Goal: Find specific fact: Find specific fact

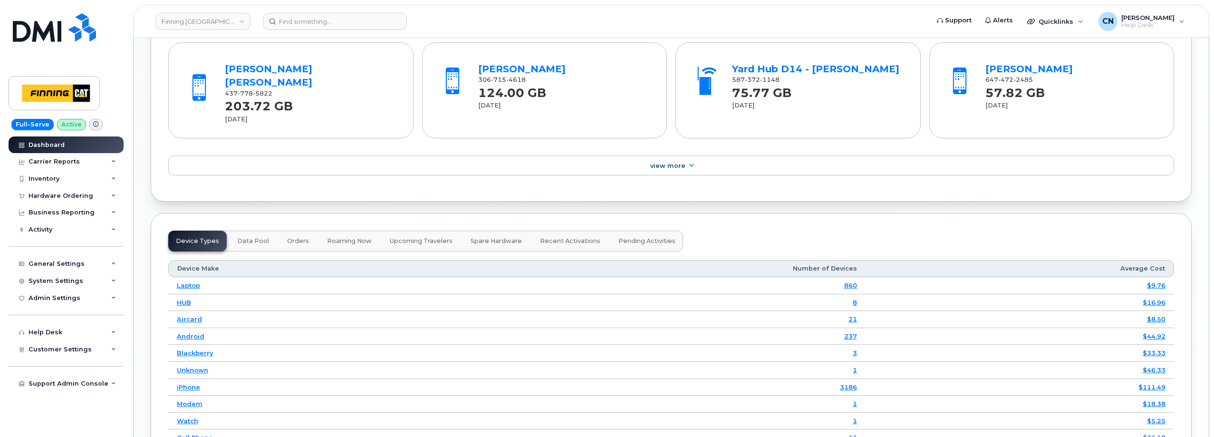
scroll to position [856, 0]
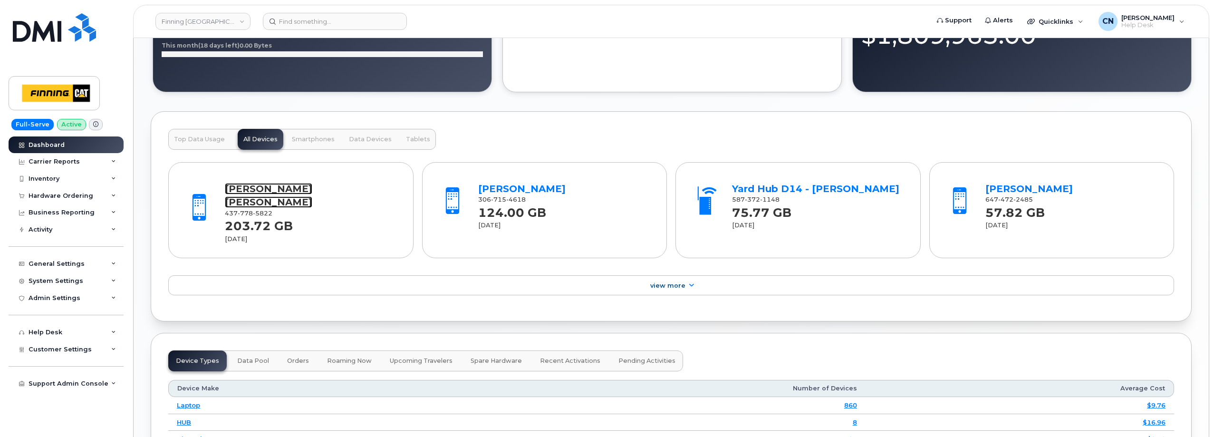
drag, startPoint x: 261, startPoint y: 182, endPoint x: 249, endPoint y: 189, distance: 14.3
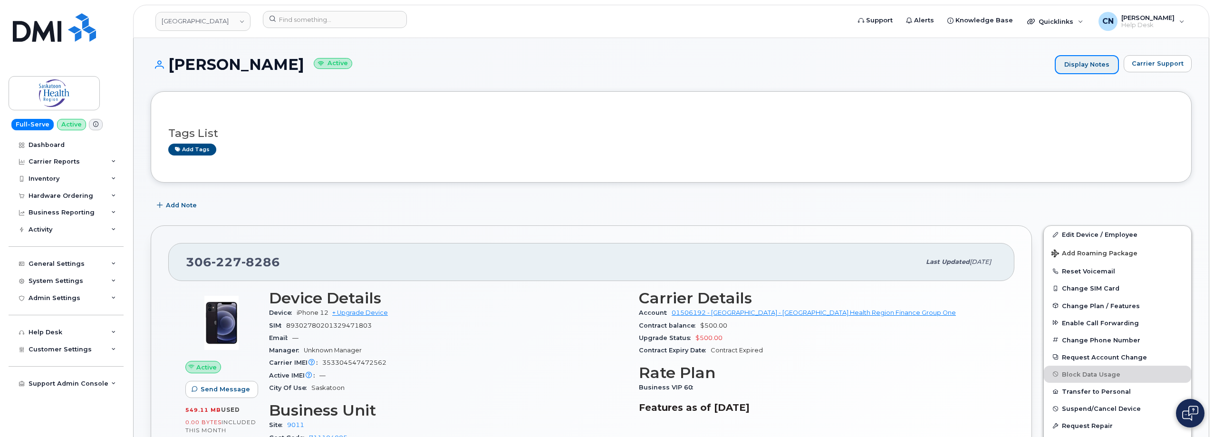
click at [1097, 67] on link "Display Notes" at bounding box center [1087, 64] width 64 height 19
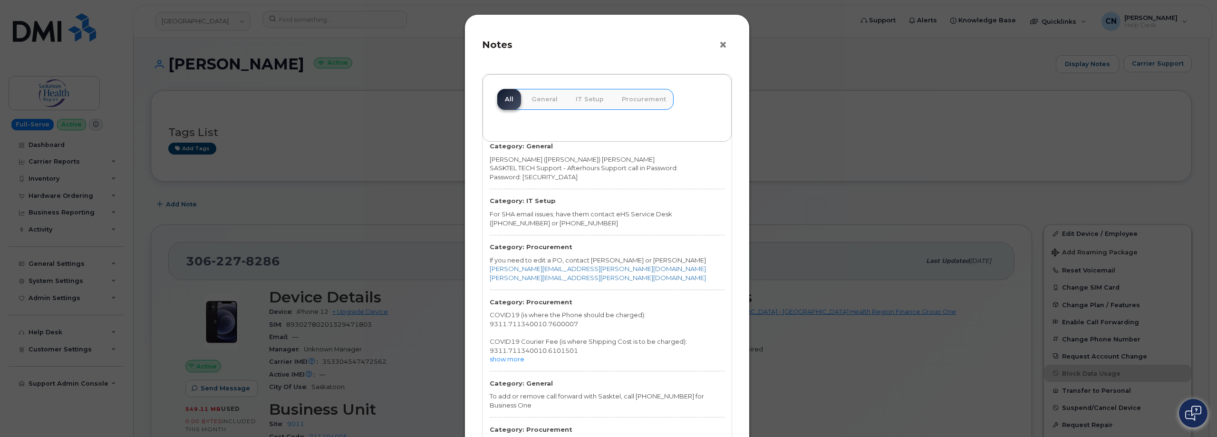
click at [719, 42] on button "×" at bounding box center [725, 45] width 13 height 14
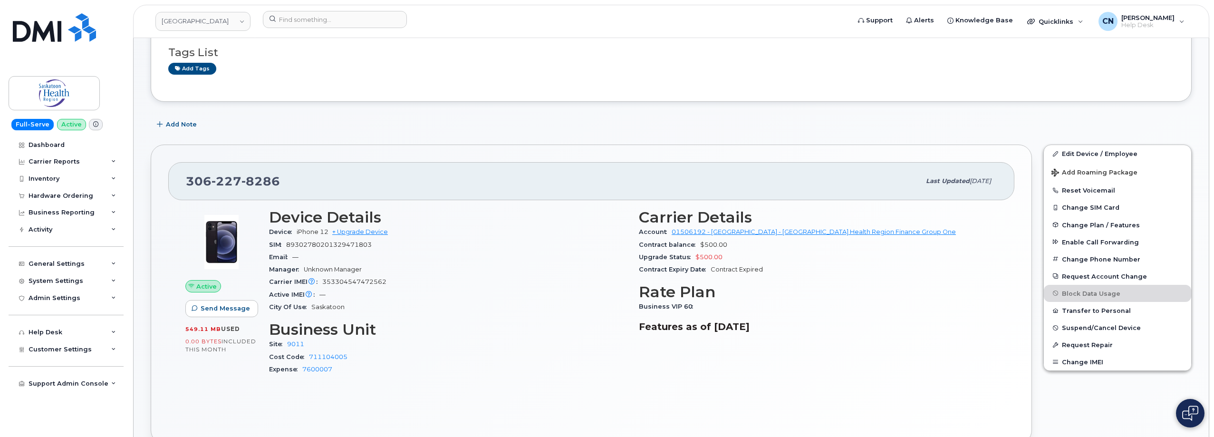
scroll to position [1, 0]
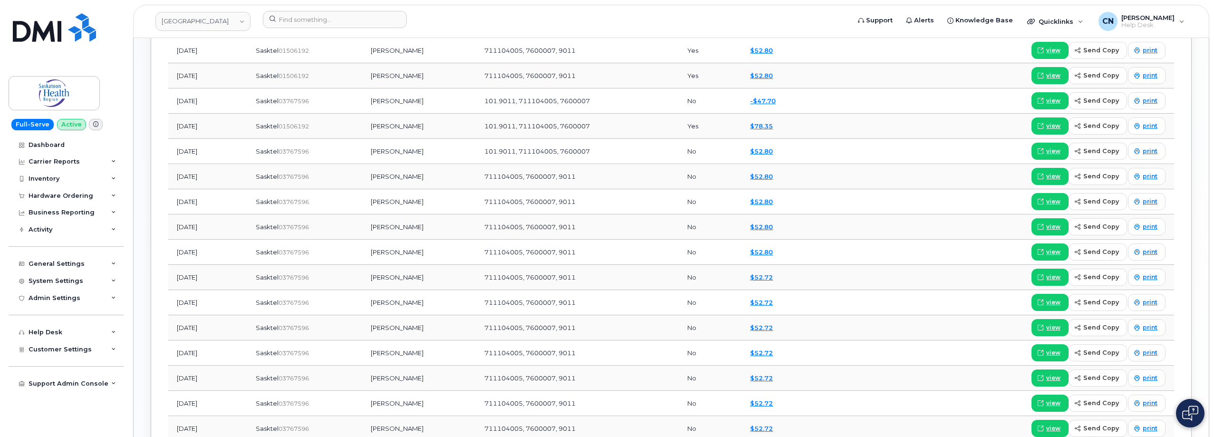
scroll to position [524, 0]
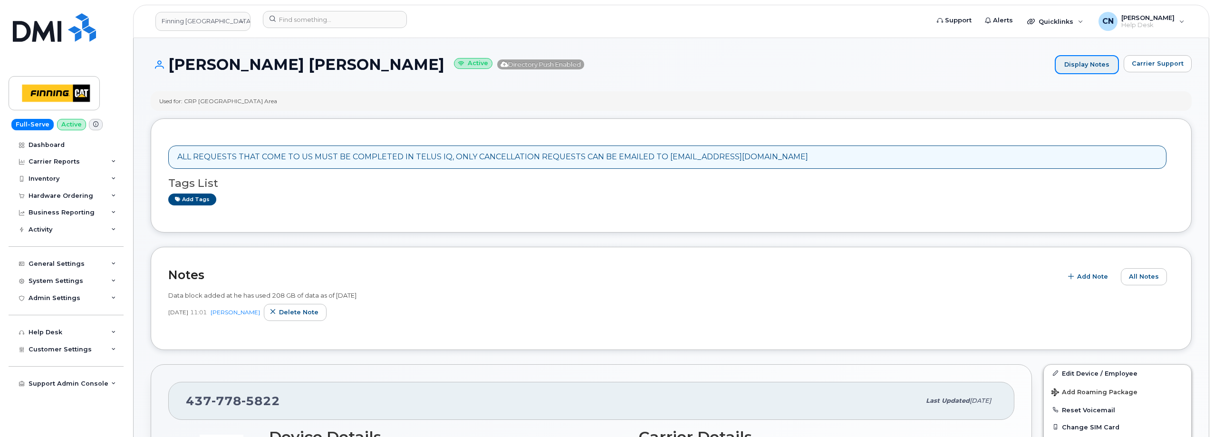
click at [1075, 67] on link "Display Notes" at bounding box center [1087, 64] width 64 height 19
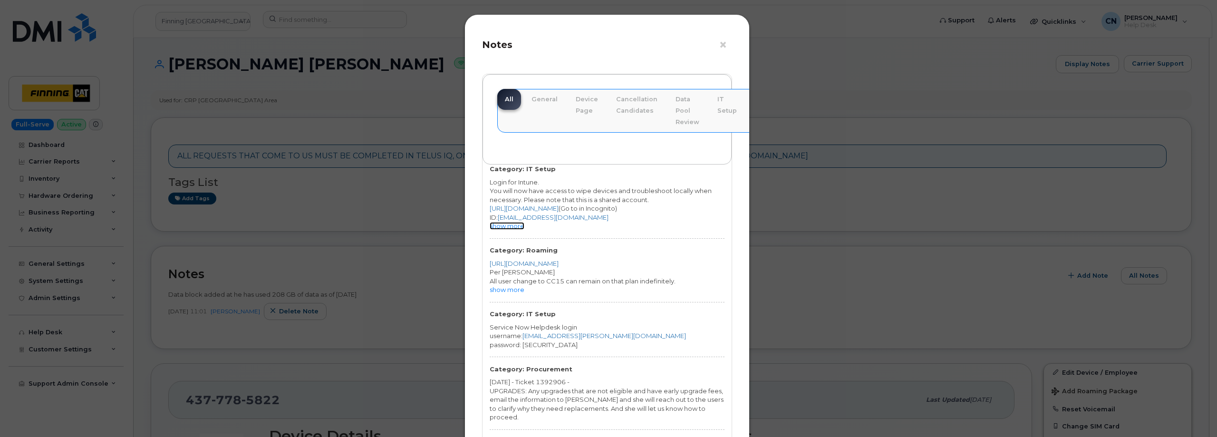
click at [514, 228] on link "show more" at bounding box center [507, 226] width 35 height 8
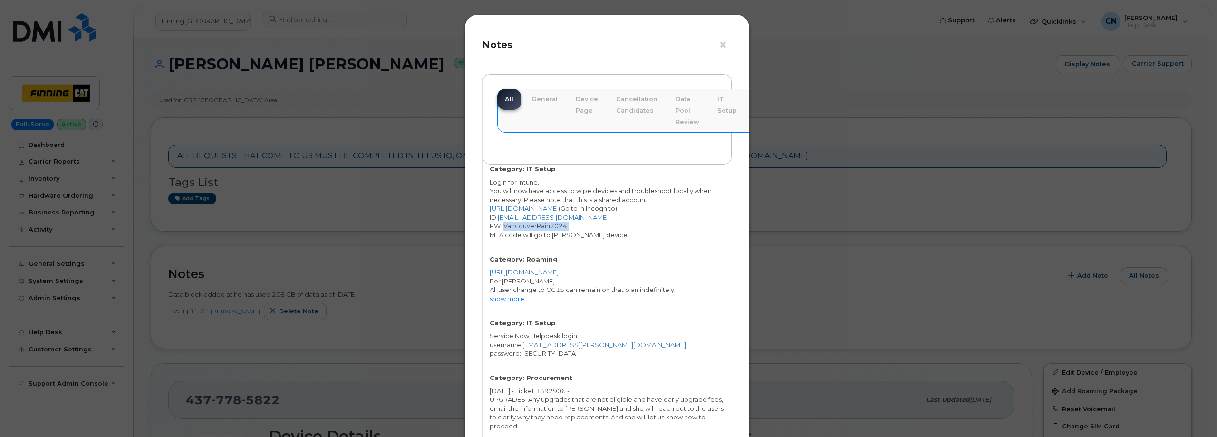
drag, startPoint x: 576, startPoint y: 224, endPoint x: 504, endPoint y: 228, distance: 71.9
click at [504, 228] on div "PW: VancouverRain2024!" at bounding box center [607, 225] width 235 height 9
copy div "VancouverRain2024!"
